Goal: Navigation & Orientation: Find specific page/section

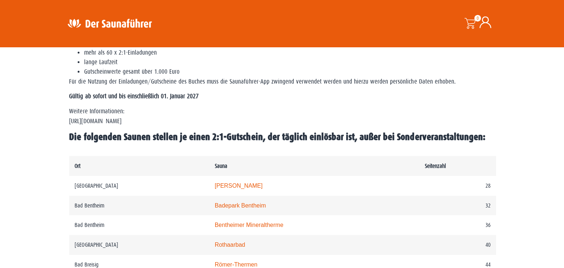
scroll to position [277, 0]
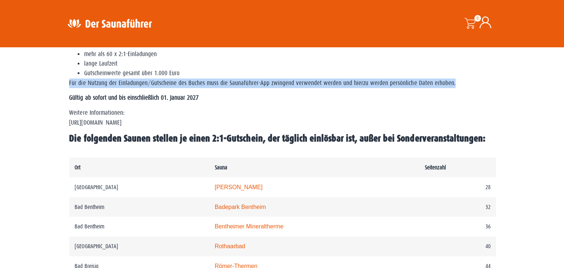
drag, startPoint x: 69, startPoint y: 83, endPoint x: 452, endPoint y: 83, distance: 383.4
click at [452, 83] on div "WICHTIG: DIESE REGION IST AUCH REIN IN DER APP VERFÜGBAR – SOLLTEST DU SIE NICH…" at bounding box center [281, 63] width 433 height 182
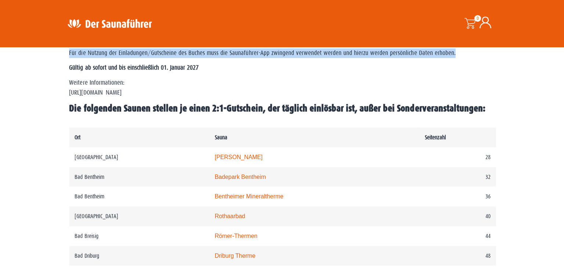
scroll to position [302, 0]
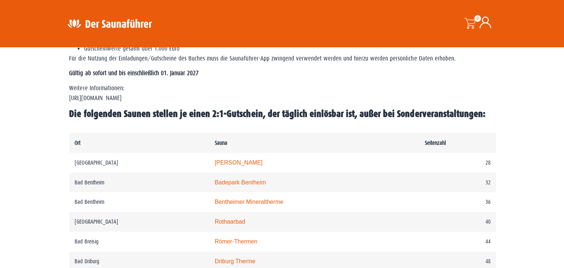
click at [118, 95] on p "Weitere Informationen: https://www.der-saunafuehrer.de/app" at bounding box center [282, 93] width 426 height 19
click at [173, 96] on p "Weitere Informationen: https://www.der-saunafuehrer.de/app" at bounding box center [282, 93] width 426 height 19
drag, startPoint x: 166, startPoint y: 101, endPoint x: 64, endPoint y: 97, distance: 101.8
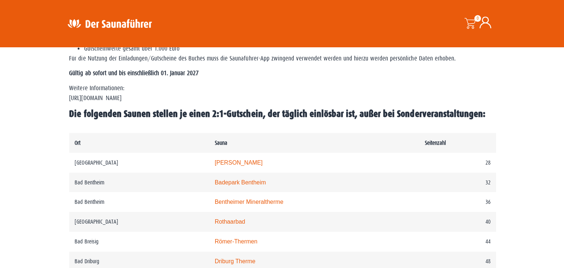
copy p "https://www.der-saunafuehrer.de/app"
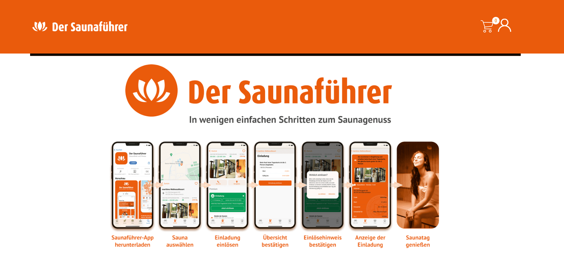
scroll to position [906, 0]
